Goal: Navigation & Orientation: Find specific page/section

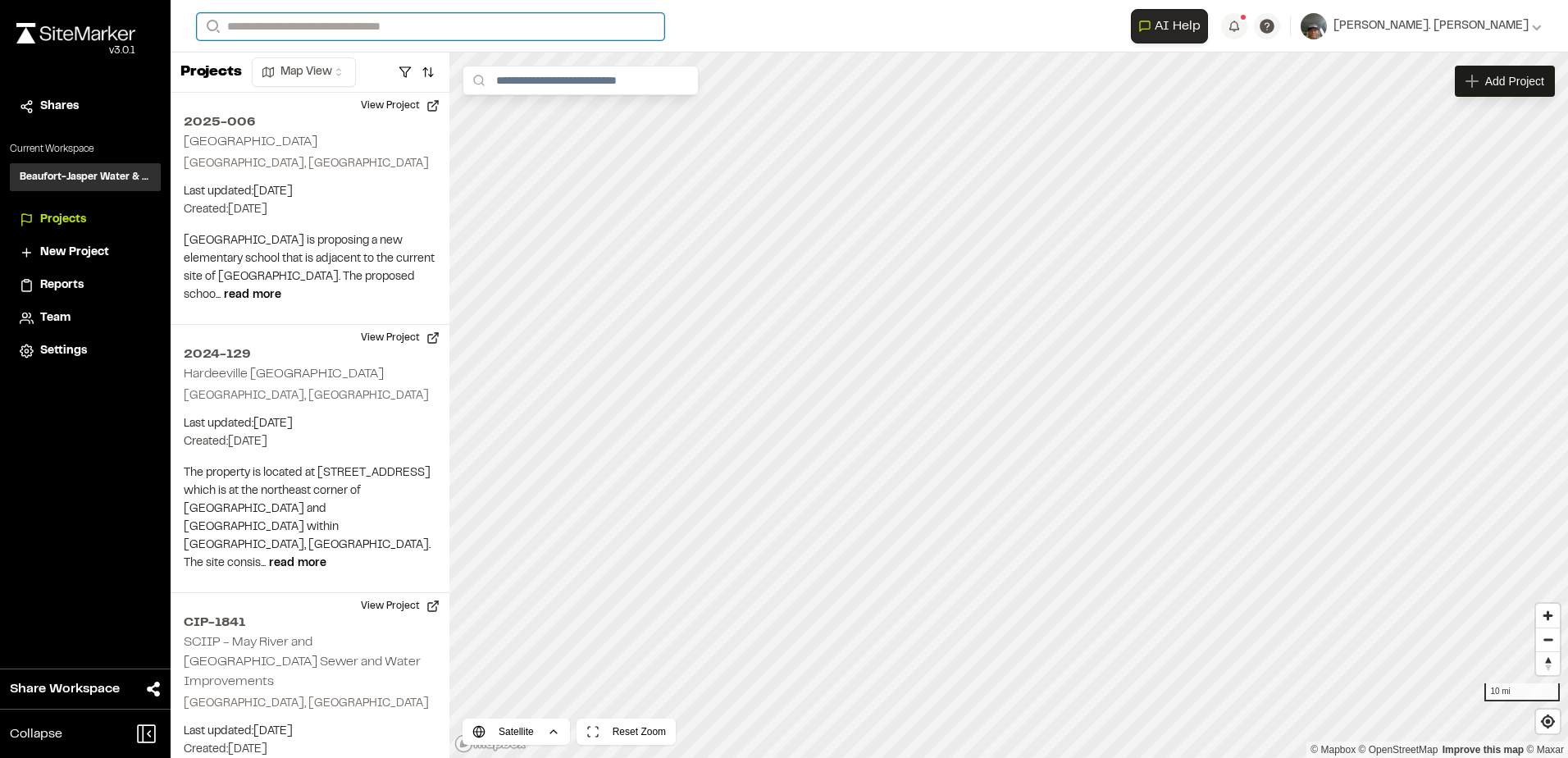
click at [259, 25] on input "Search" at bounding box center [430, 26] width 467 height 27
type input "********"
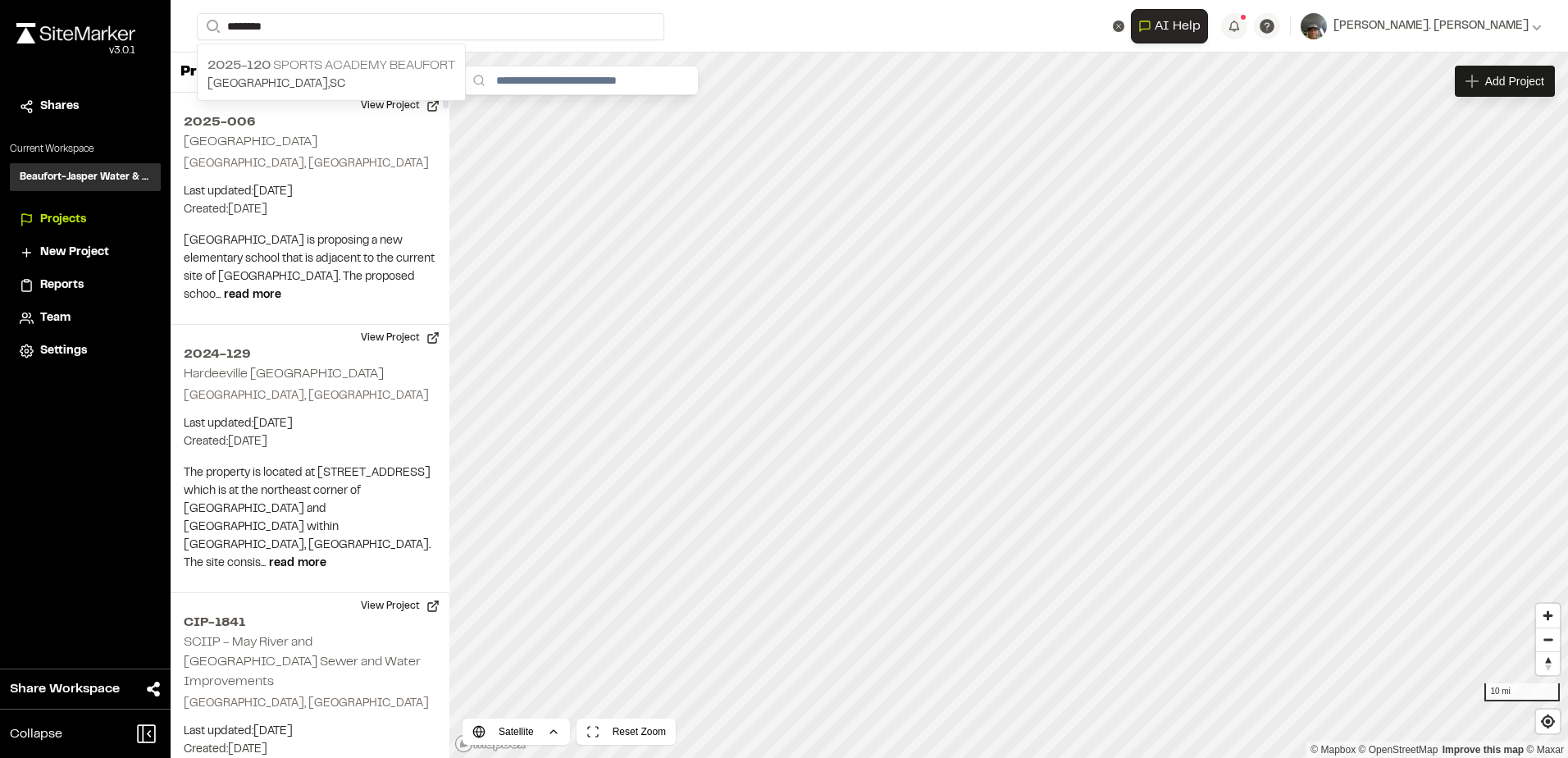
click at [299, 64] on p "2025-120 Sports Academy [GEOGRAPHIC_DATA]" at bounding box center [332, 65] width 248 height 20
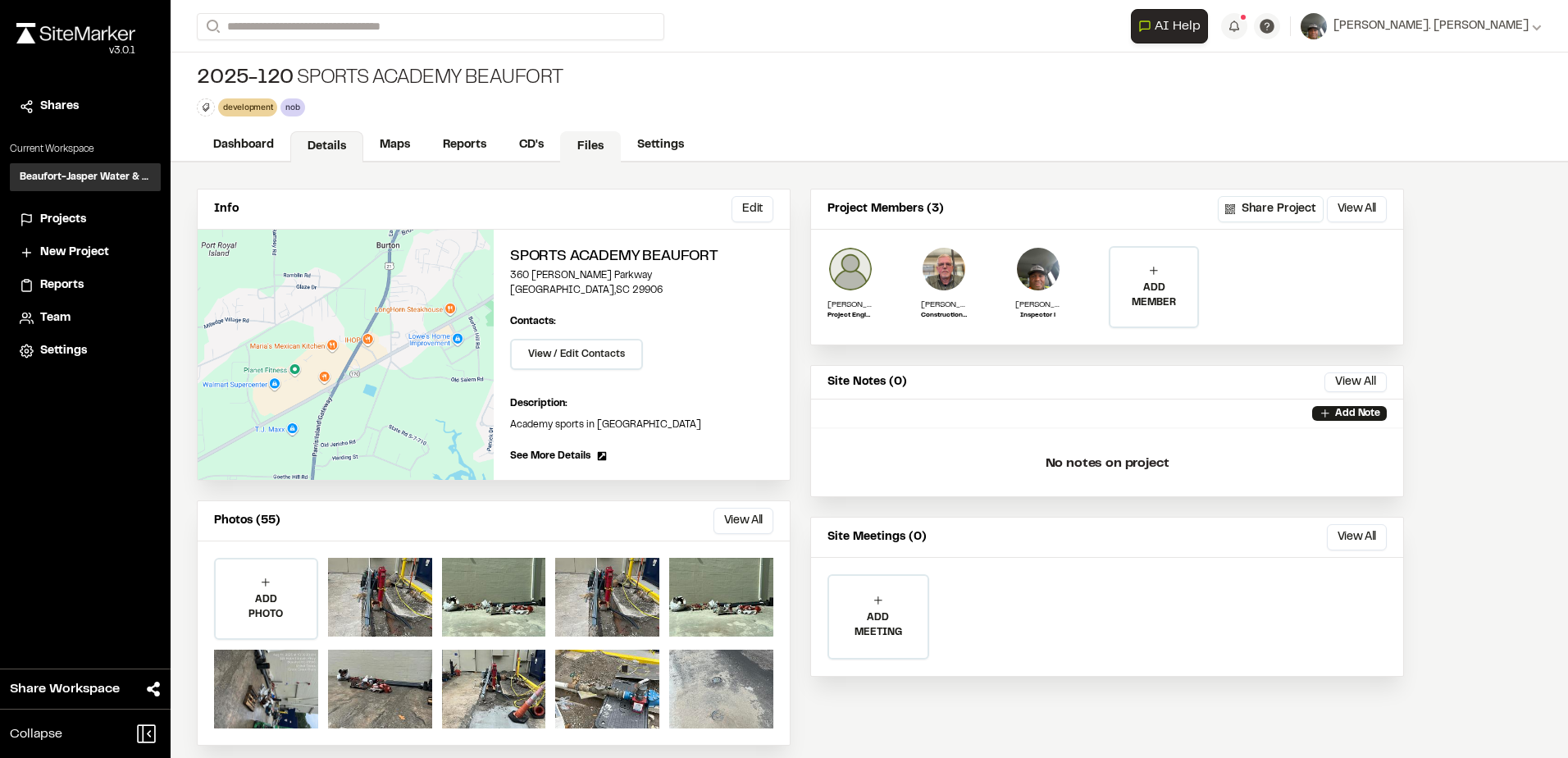
click at [591, 144] on link "Files" at bounding box center [591, 147] width 61 height 31
click at [590, 143] on link "Files" at bounding box center [591, 147] width 61 height 31
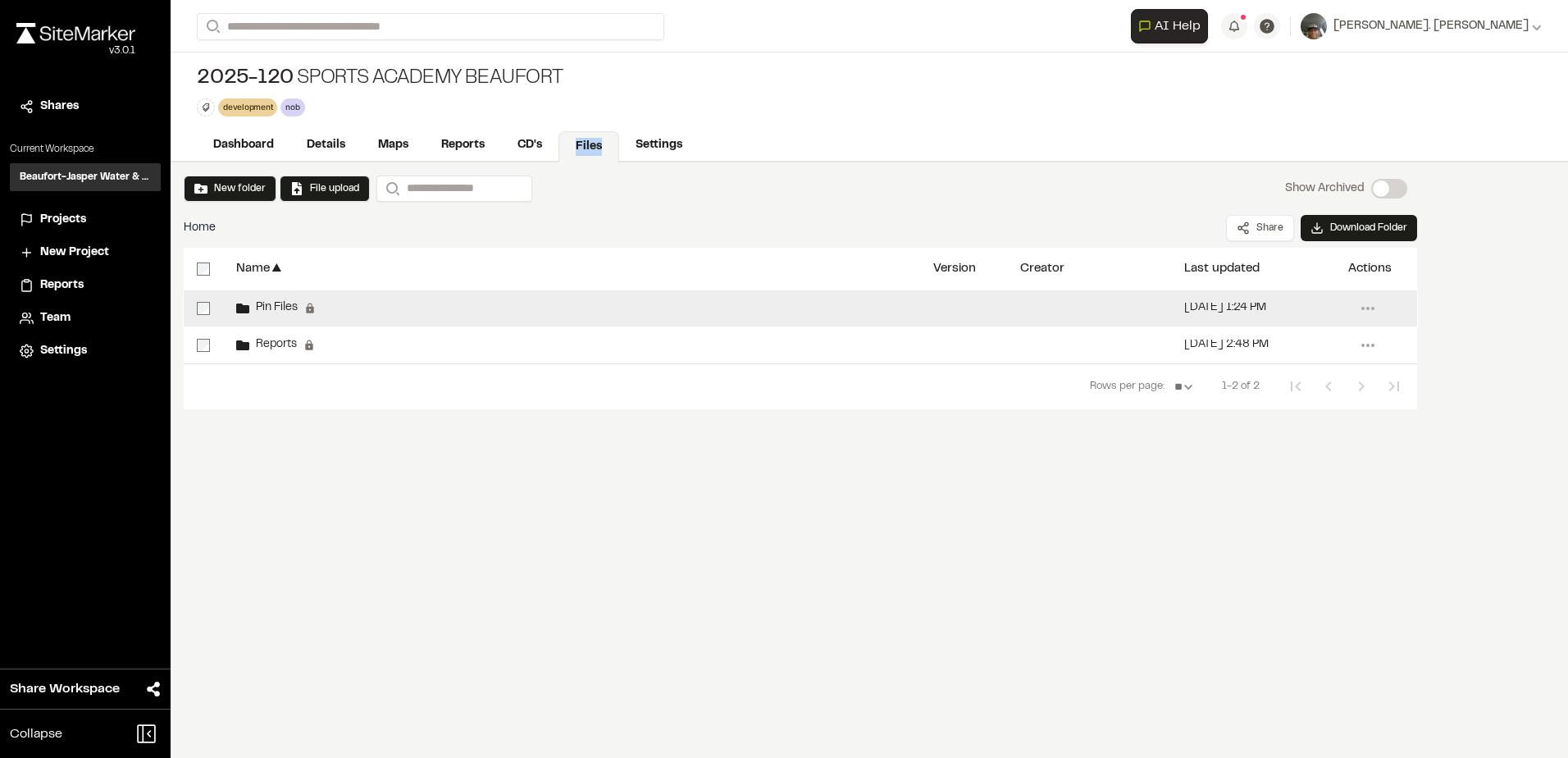
click at [239, 305] on icon at bounding box center [243, 309] width 13 height 10
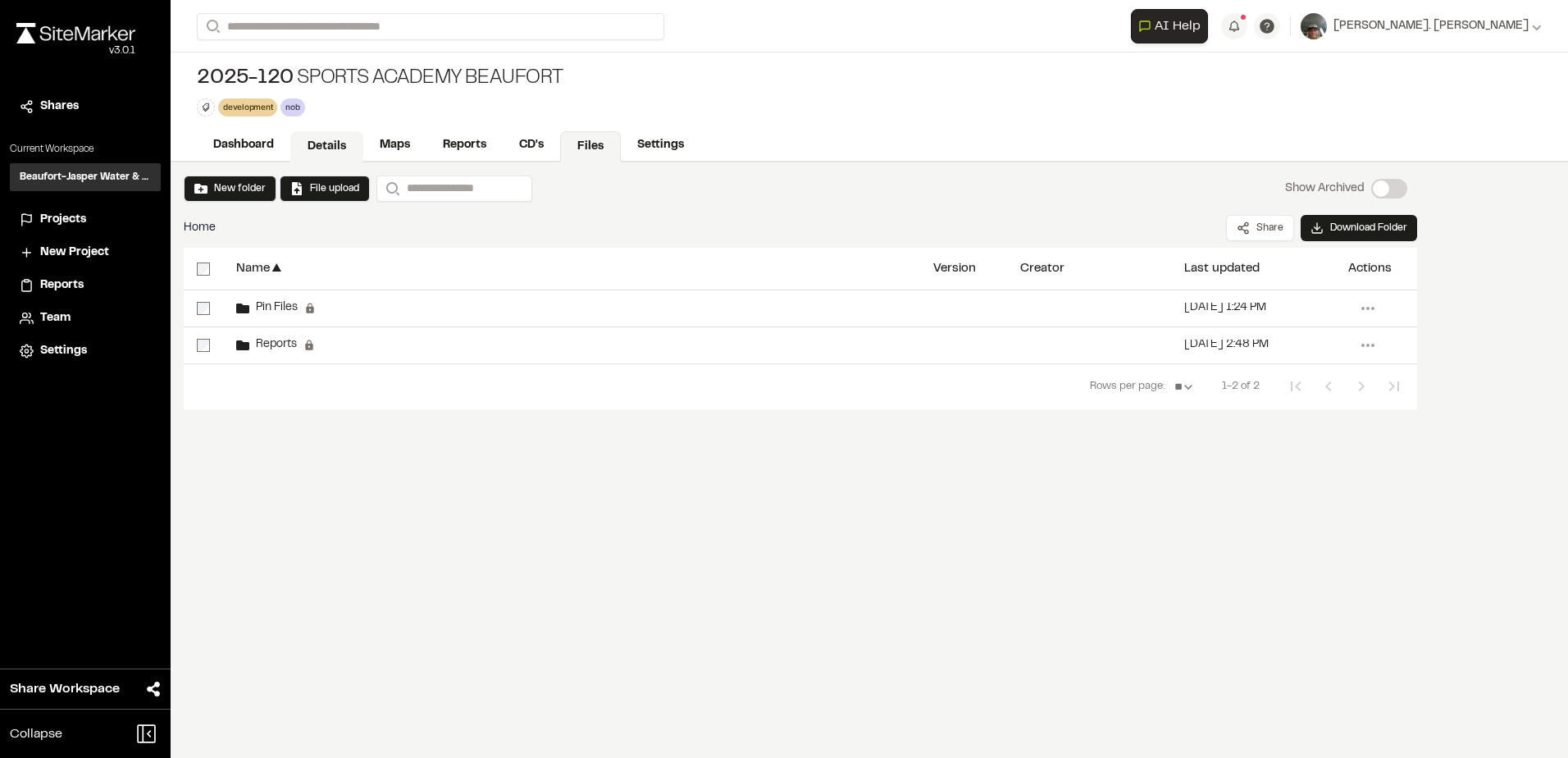
click at [330, 144] on link "Details" at bounding box center [326, 147] width 73 height 31
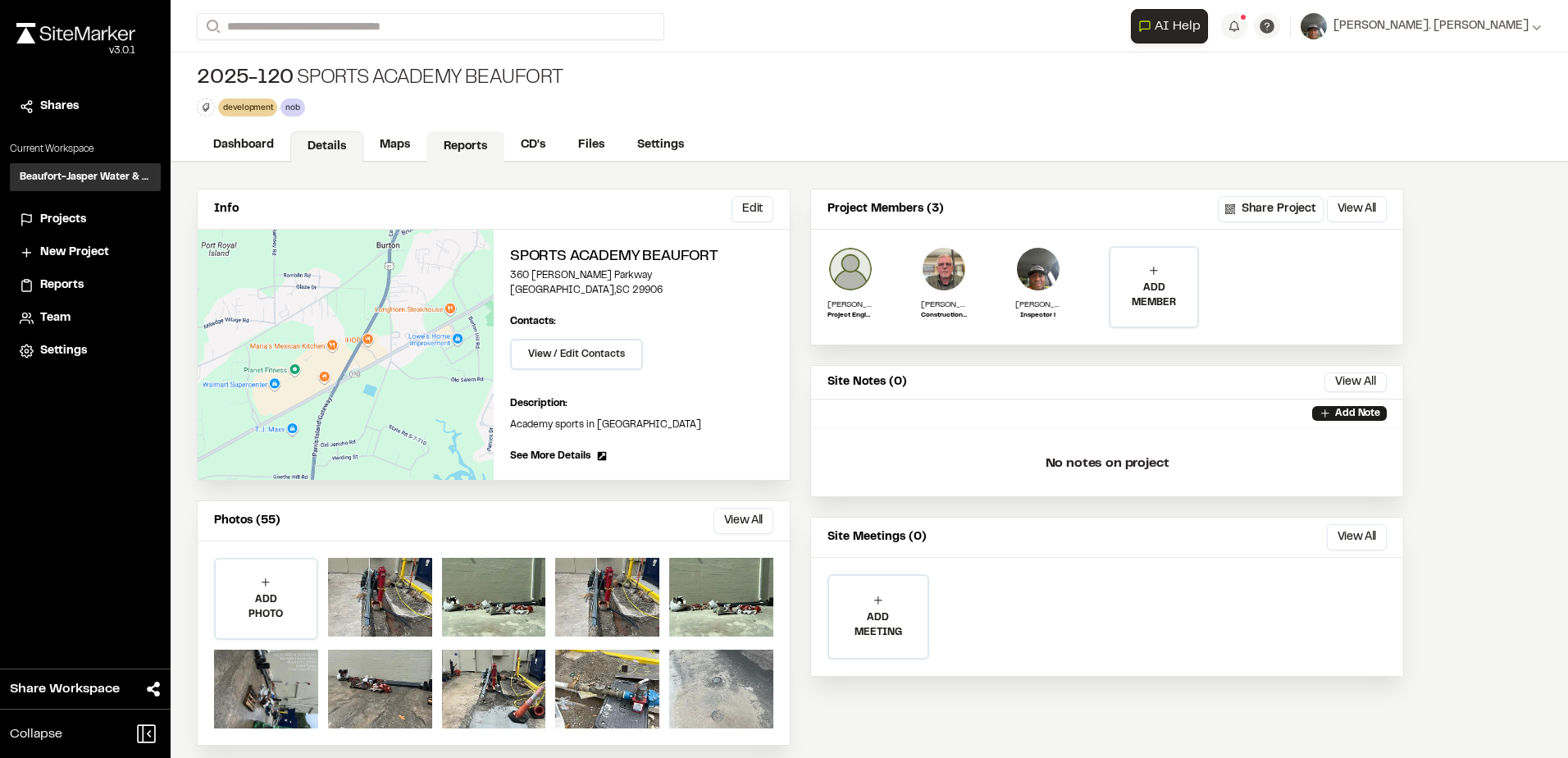
click at [442, 146] on link "Reports" at bounding box center [466, 147] width 78 height 31
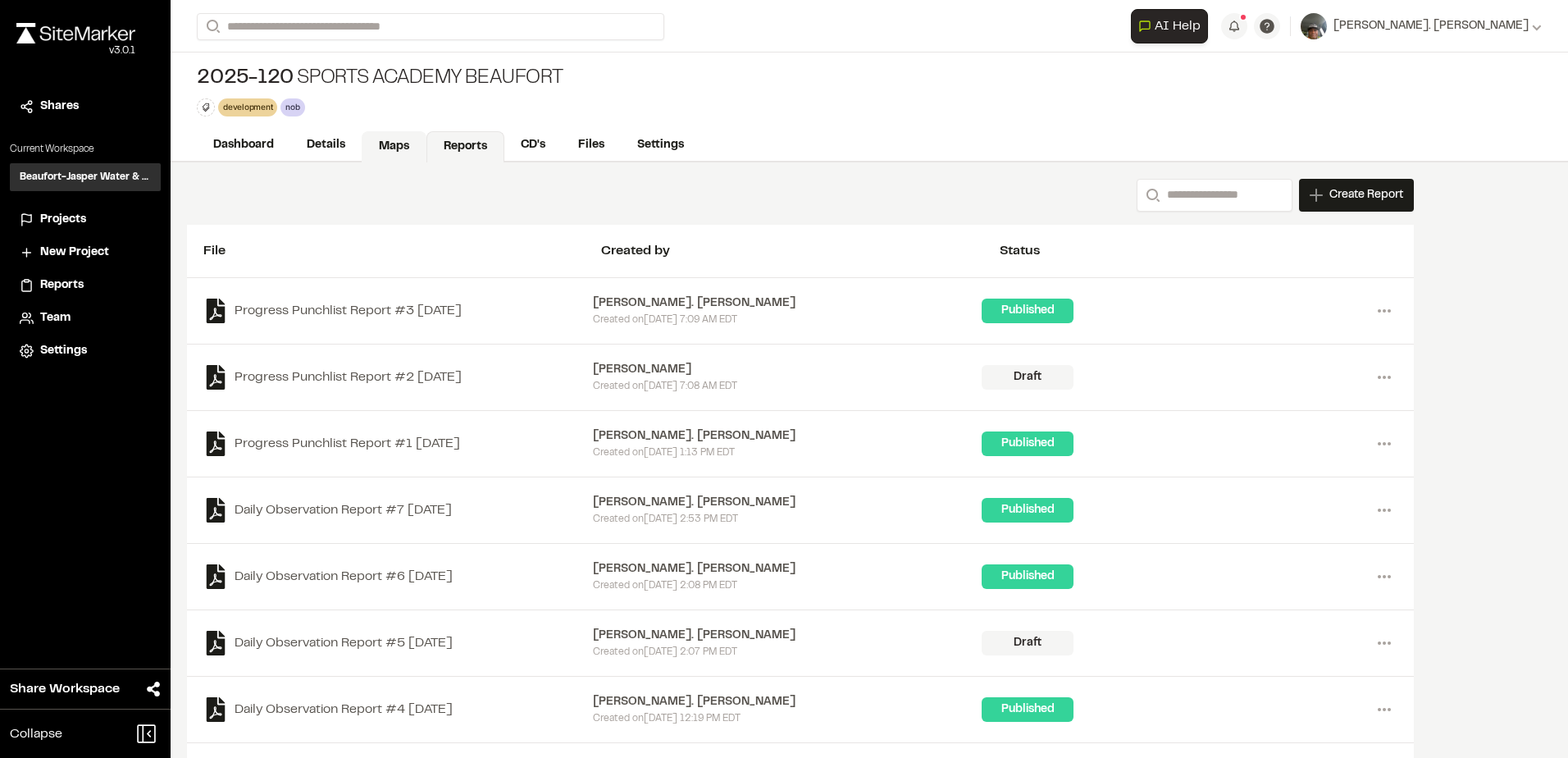
click at [393, 144] on link "Maps" at bounding box center [393, 147] width 64 height 31
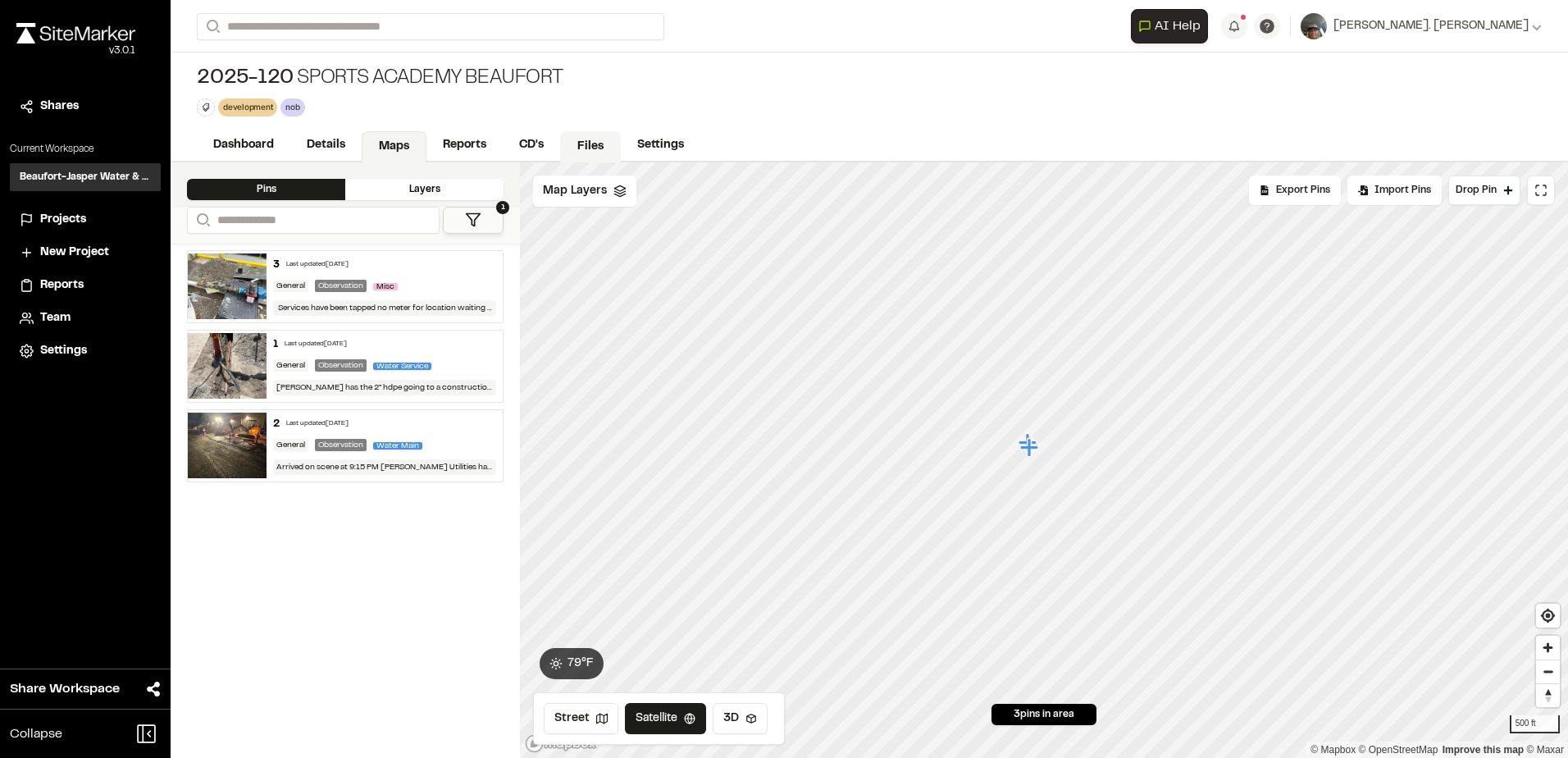
click at [588, 148] on link "Files" at bounding box center [591, 147] width 61 height 31
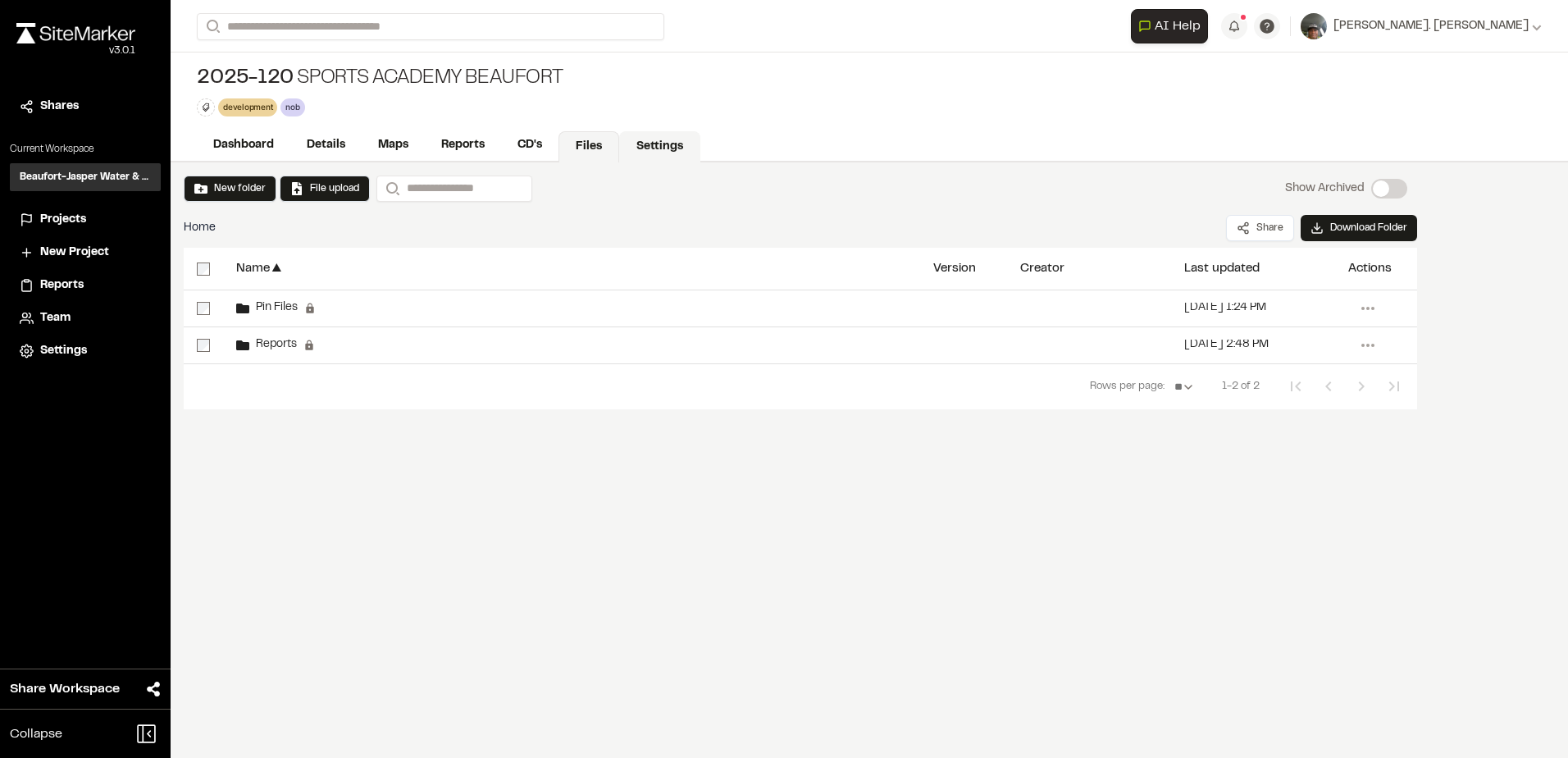
click at [664, 145] on link "Settings" at bounding box center [660, 147] width 81 height 31
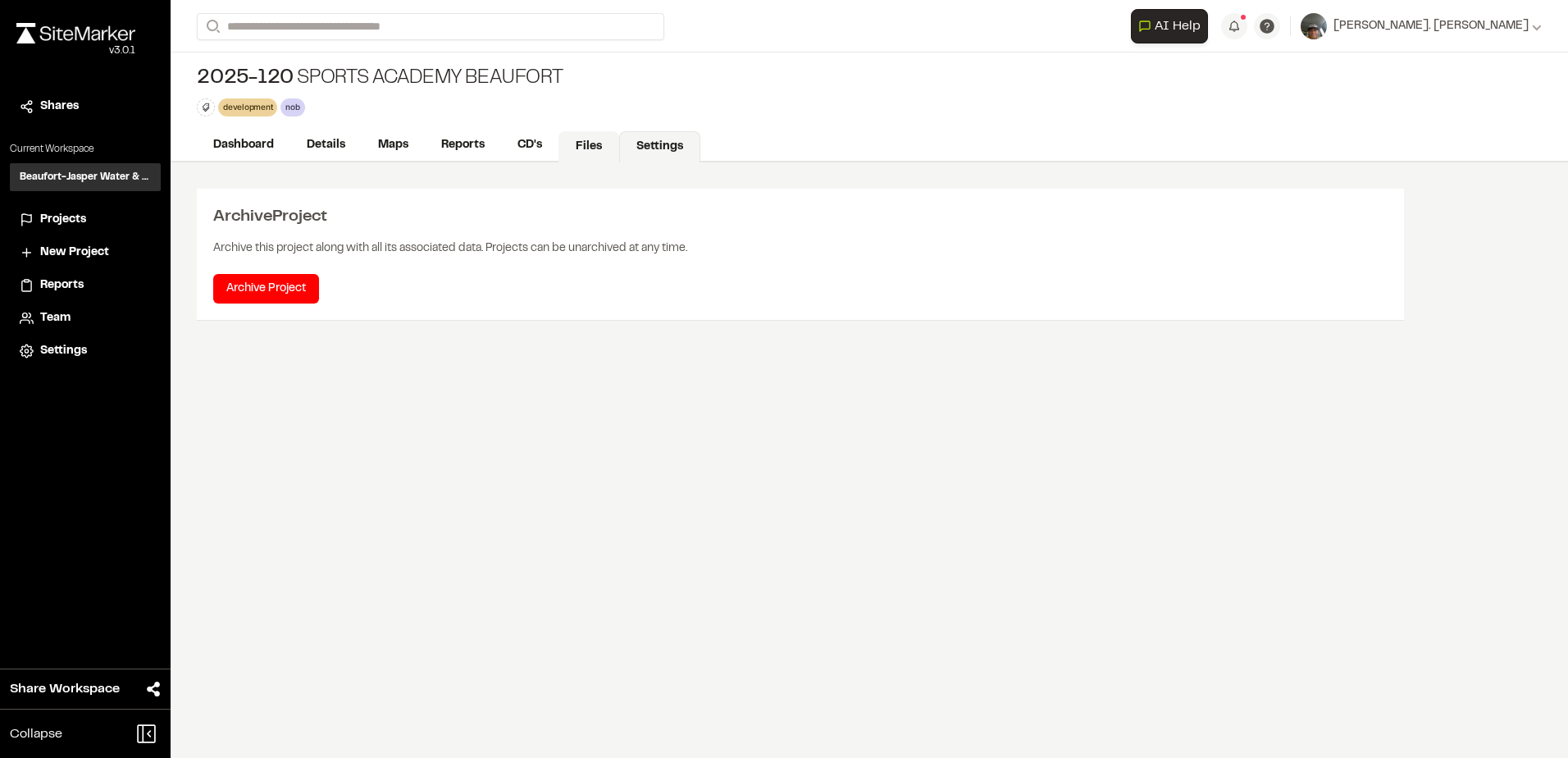
click at [600, 145] on link "Files" at bounding box center [589, 147] width 61 height 31
